Goal: Transaction & Acquisition: Obtain resource

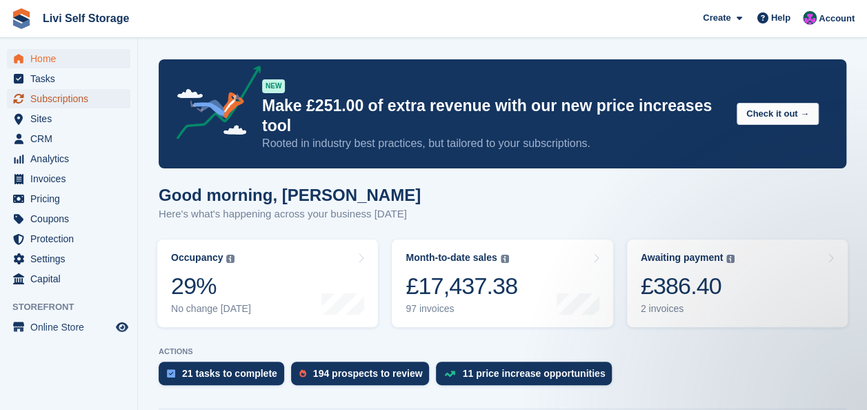
click at [54, 99] on span "Subscriptions" at bounding box center [71, 98] width 83 height 19
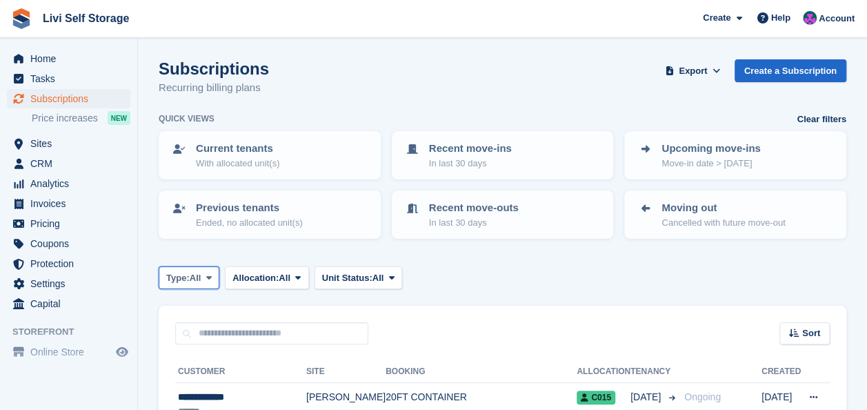
click at [210, 277] on icon at bounding box center [209, 277] width 6 height 9
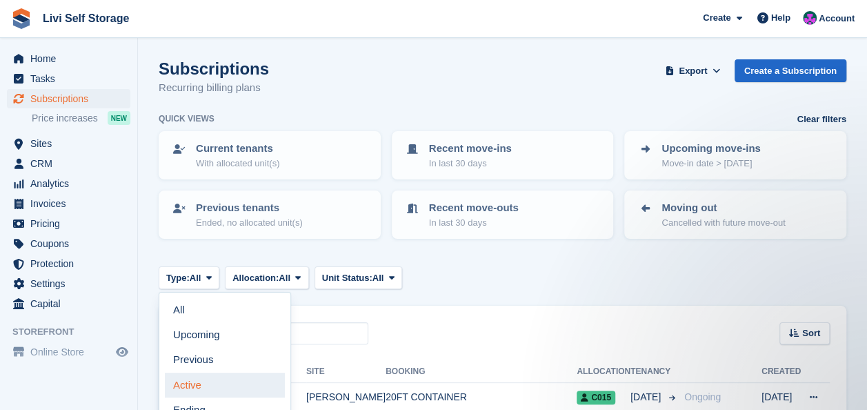
click at [195, 384] on link "Active" at bounding box center [225, 384] width 120 height 25
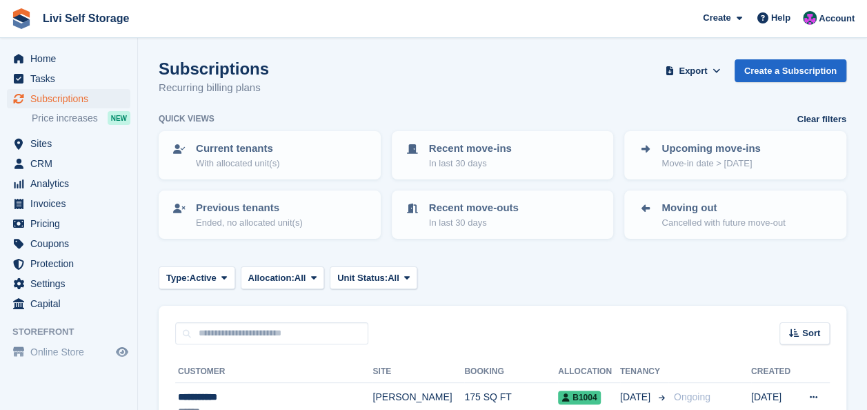
click at [193, 323] on input "text" at bounding box center [271, 333] width 193 height 23
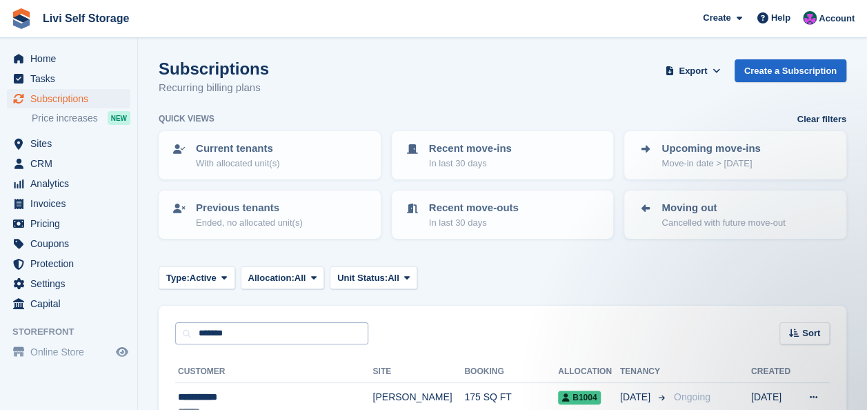
type input "*******"
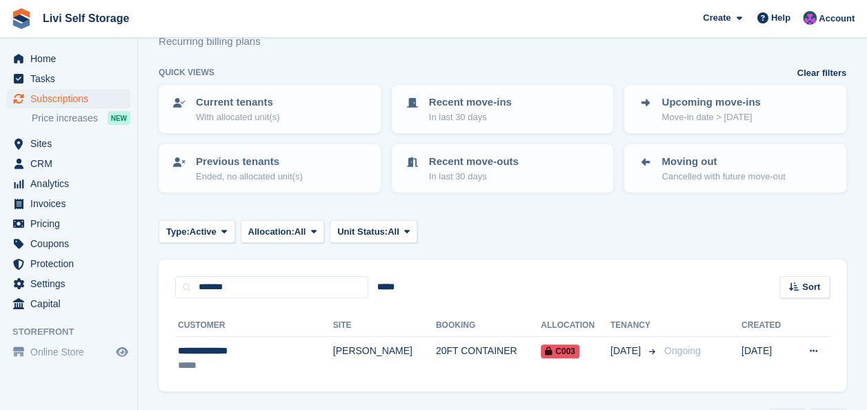
scroll to position [85, 0]
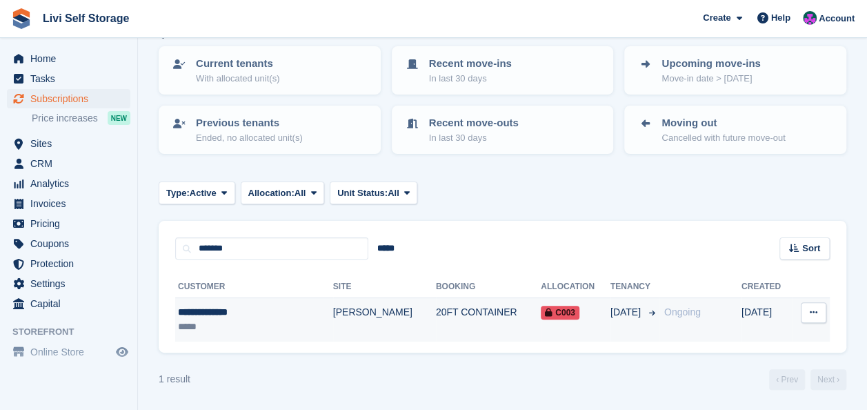
click at [228, 311] on div "**********" at bounding box center [237, 312] width 119 height 14
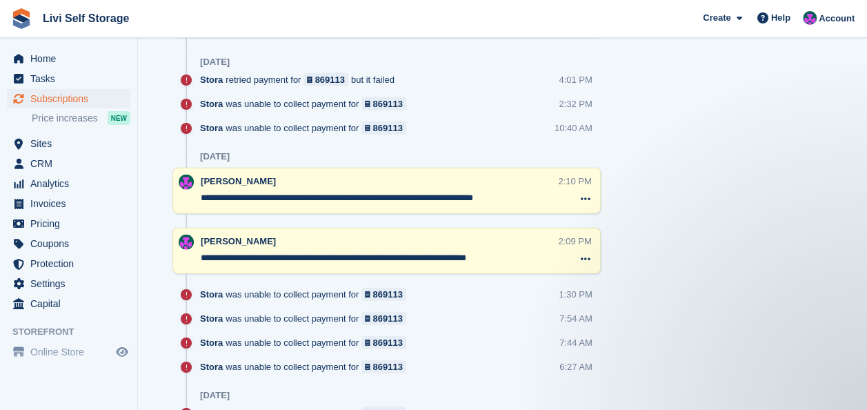
scroll to position [1724, 0]
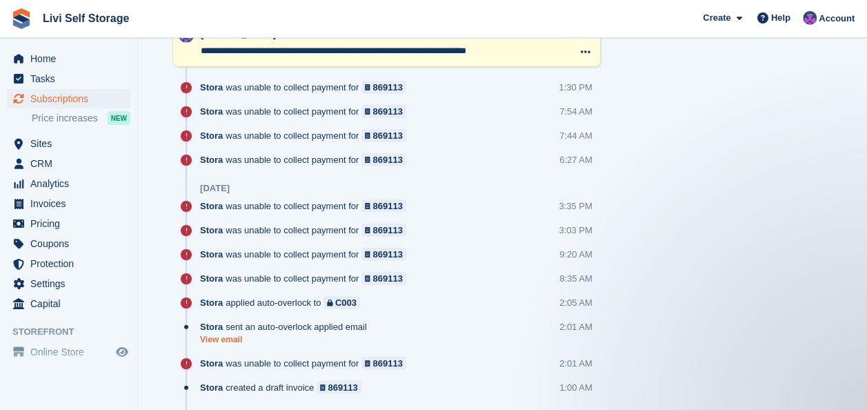
click at [229, 336] on link "View email" at bounding box center [287, 340] width 174 height 12
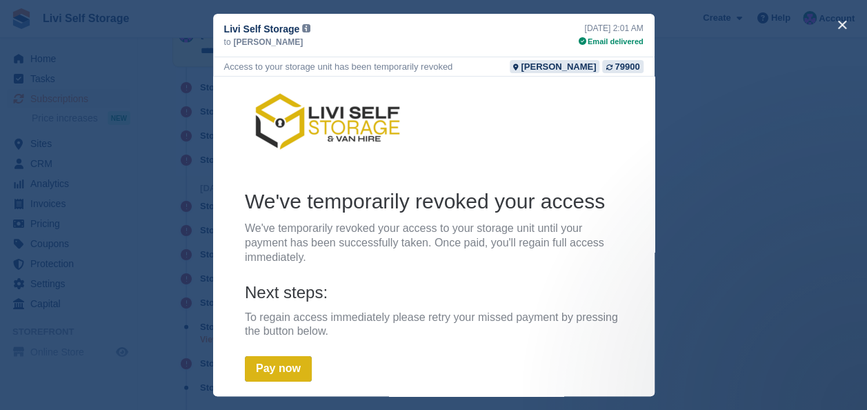
scroll to position [0, 0]
click at [839, 24] on button "close" at bounding box center [842, 25] width 22 height 22
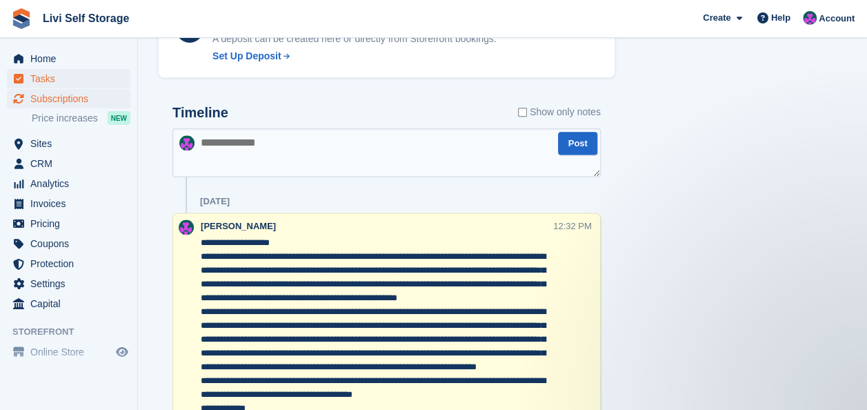
scroll to position [759, 0]
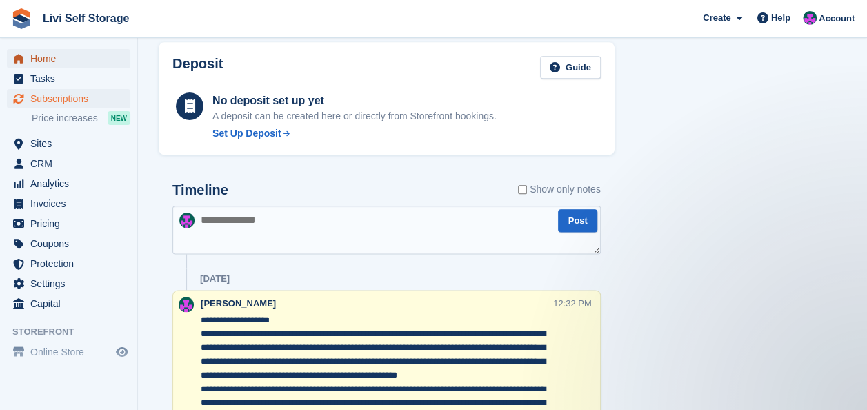
click at [36, 62] on span "Home" at bounding box center [71, 58] width 83 height 19
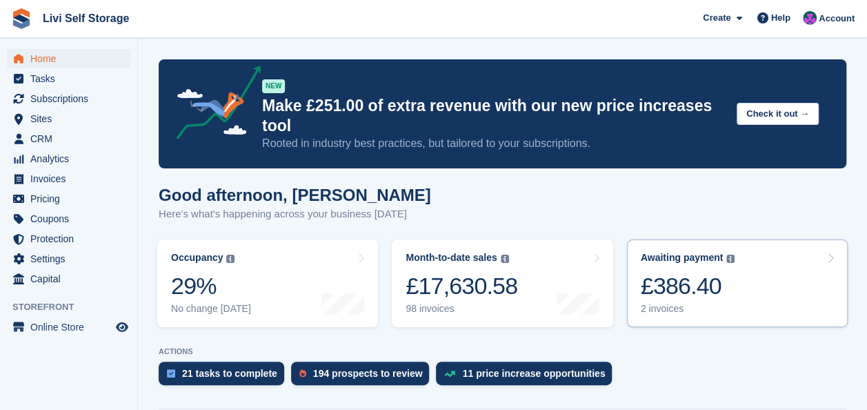
click at [677, 272] on div "£386.40" at bounding box center [688, 286] width 95 height 28
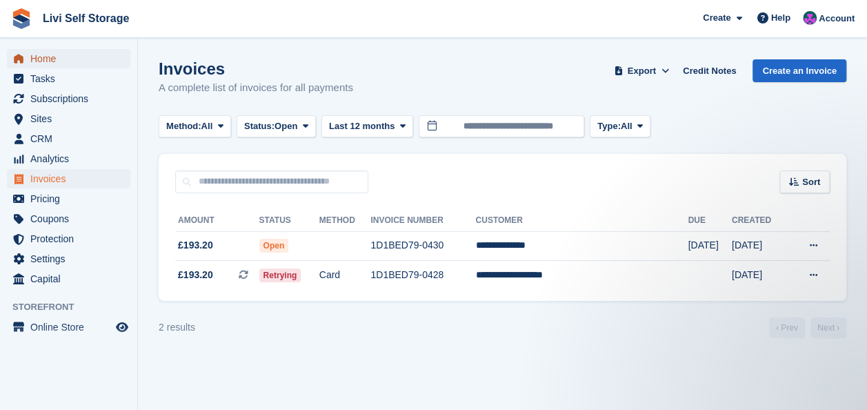
click at [40, 59] on span "Home" at bounding box center [71, 58] width 83 height 19
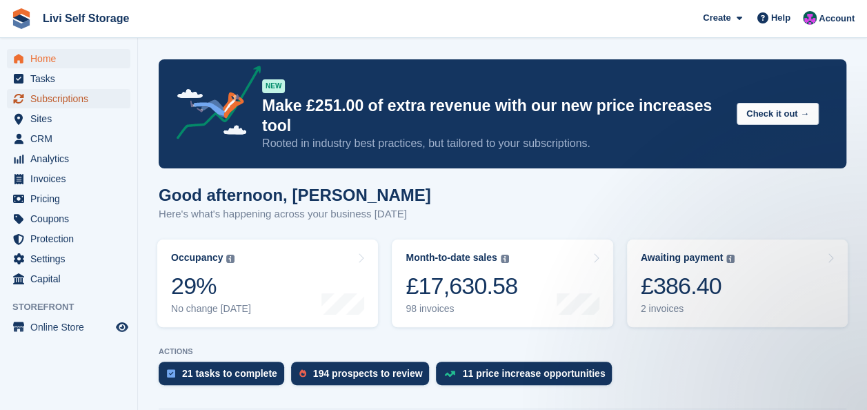
click at [57, 95] on span "Subscriptions" at bounding box center [71, 98] width 83 height 19
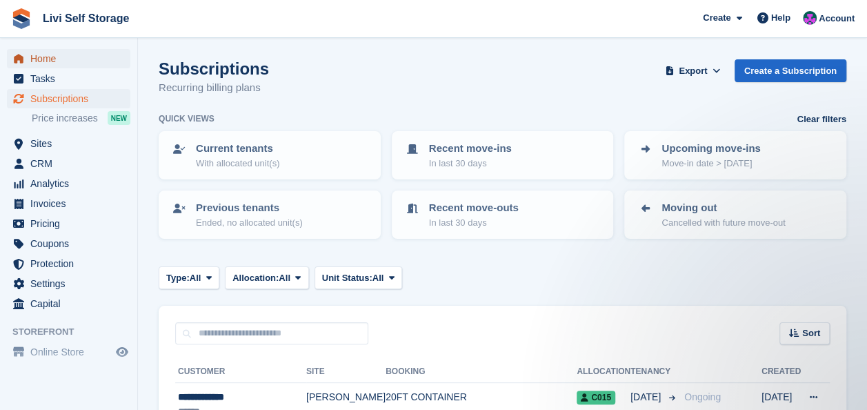
click at [44, 61] on span "Home" at bounding box center [71, 58] width 83 height 19
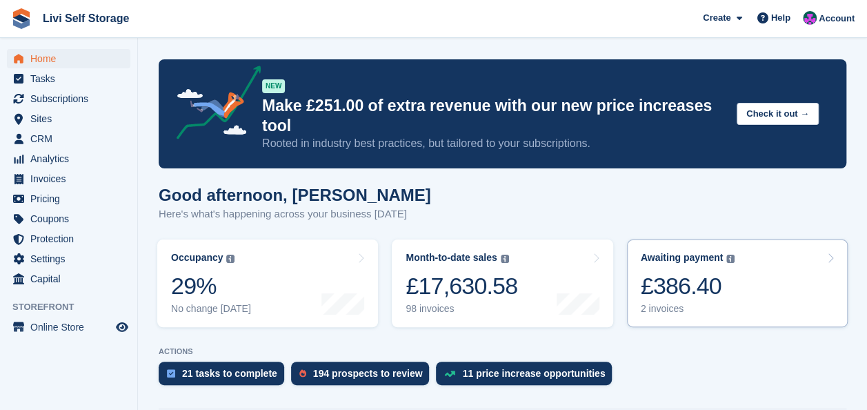
click at [682, 272] on div "£386.40" at bounding box center [688, 286] width 95 height 28
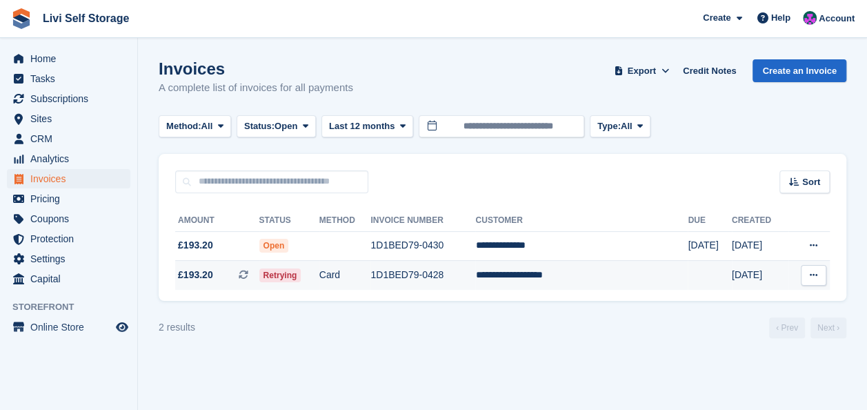
click at [563, 276] on td "**********" at bounding box center [581, 275] width 212 height 29
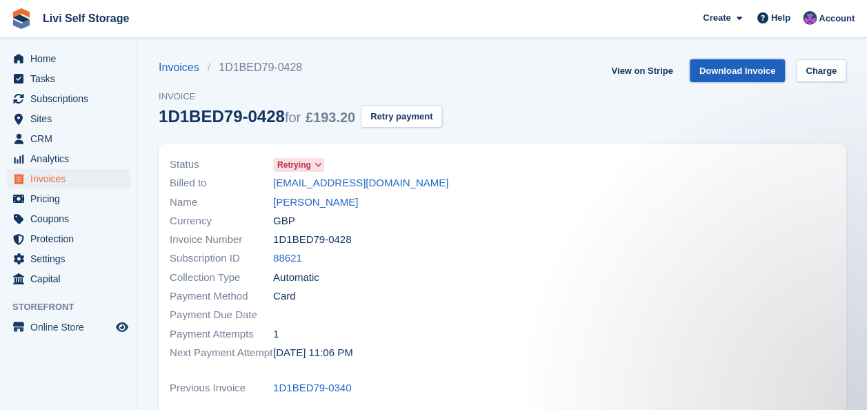
click at [727, 72] on link "Download Invoice" at bounding box center [738, 70] width 96 height 23
